Goal: Task Accomplishment & Management: Manage account settings

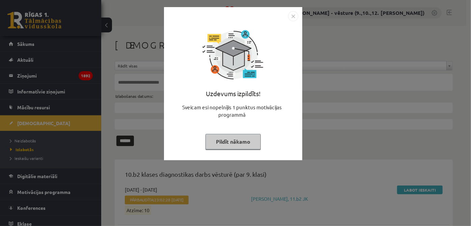
click at [295, 15] on img "Close" at bounding box center [293, 16] width 10 height 10
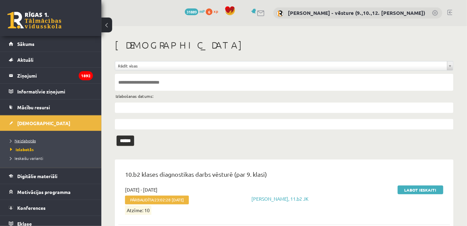
click at [35, 139] on span "Neizlabotās" at bounding box center [23, 140] width 26 height 5
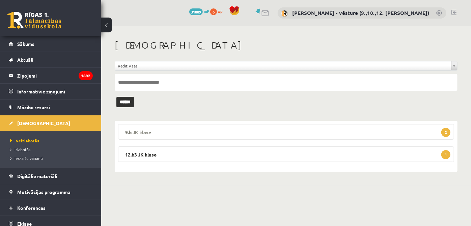
click at [140, 129] on legend "9.b JK klase 2" at bounding box center [286, 132] width 336 height 16
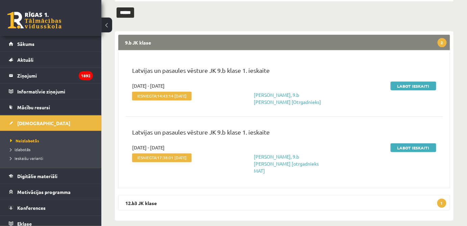
scroll to position [90, 0]
